Goal: Transaction & Acquisition: Purchase product/service

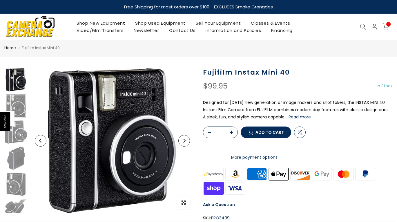
click at [183, 144] on button "Next" at bounding box center [184, 141] width 12 height 12
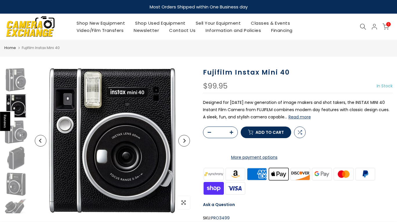
click at [183, 144] on button "Next" at bounding box center [184, 141] width 12 height 12
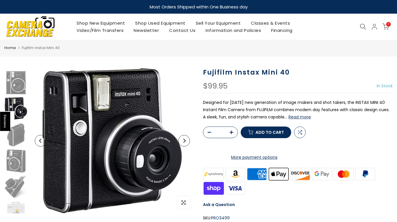
click at [183, 144] on button "Next" at bounding box center [184, 141] width 12 height 12
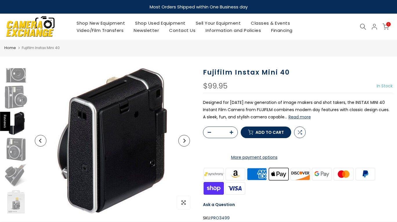
click at [183, 144] on button "Next" at bounding box center [184, 141] width 12 height 12
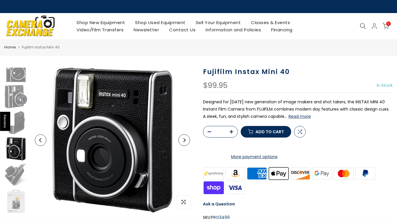
click at [183, 144] on button "Next" at bounding box center [184, 140] width 12 height 12
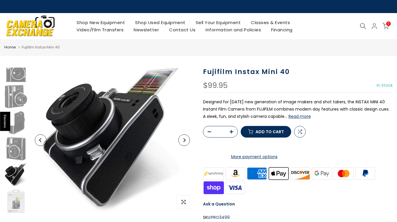
click at [183, 144] on button "Next" at bounding box center [184, 140] width 12 height 12
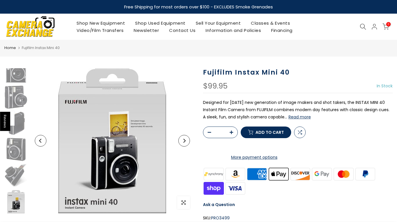
click at [183, 144] on button "Next" at bounding box center [184, 141] width 12 height 12
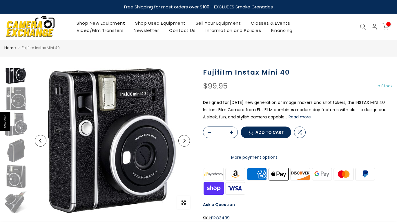
scroll to position [0, 0]
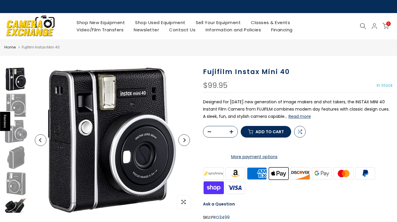
click at [15, 205] on img at bounding box center [15, 209] width 23 height 23
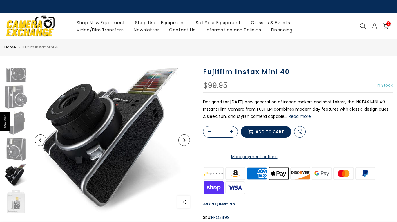
scroll to position [35, 0]
click at [14, 198] on img at bounding box center [15, 201] width 23 height 23
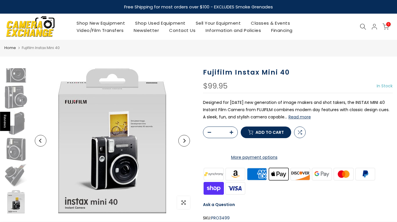
click at [303, 118] on button "Read more" at bounding box center [300, 116] width 22 height 5
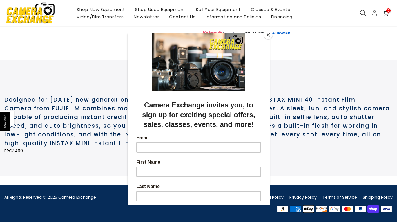
scroll to position [265, 0]
click at [267, 35] on button "Close" at bounding box center [268, 34] width 9 height 9
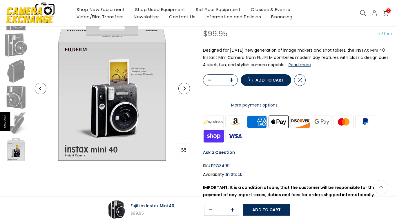
scroll to position [0, 0]
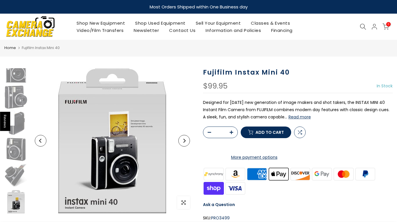
click at [187, 140] on button "Next" at bounding box center [184, 141] width 12 height 12
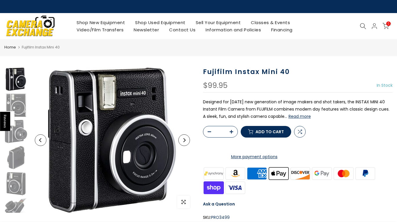
click at [187, 140] on button "Next" at bounding box center [184, 140] width 12 height 12
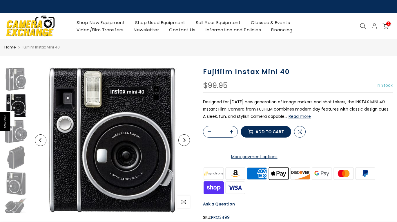
click at [187, 140] on button "Next" at bounding box center [184, 140] width 12 height 12
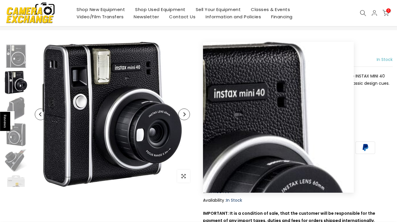
scroll to position [27, 0]
